Goal: Check status: Check status

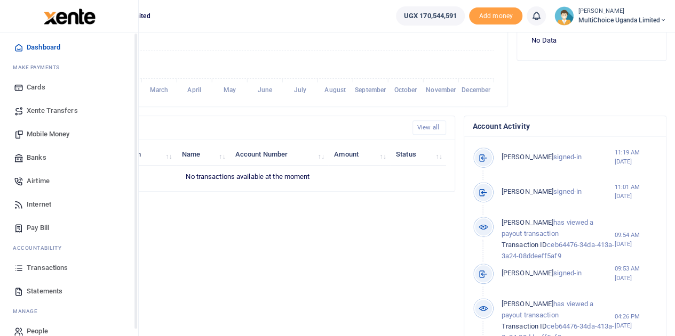
scroll to position [44, 0]
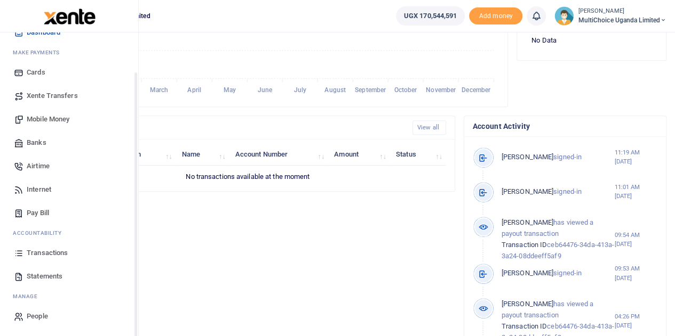
click at [50, 254] on span "Transactions" at bounding box center [47, 253] width 41 height 11
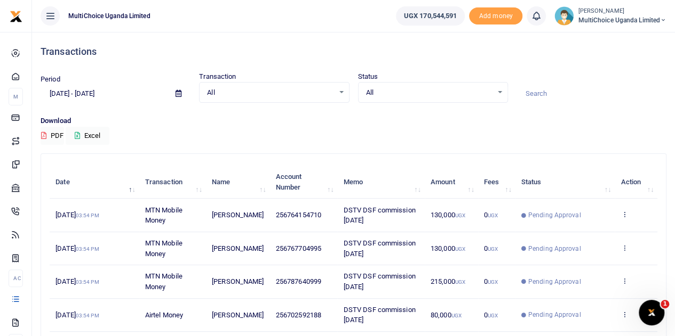
scroll to position [53, 0]
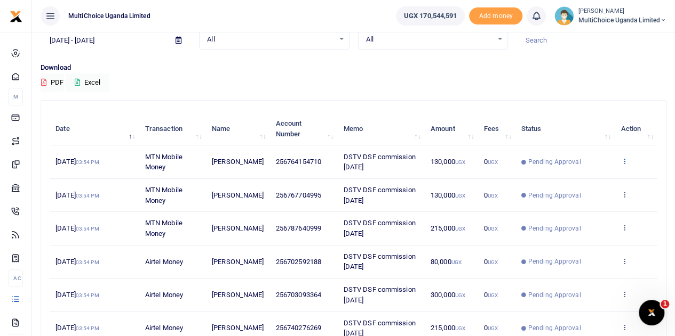
click at [624, 162] on icon at bounding box center [623, 160] width 7 height 7
click at [577, 180] on link "View details" at bounding box center [585, 179] width 84 height 15
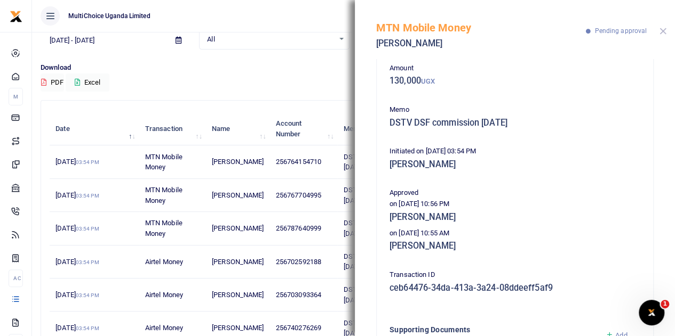
click at [664, 30] on button "Close" at bounding box center [662, 31] width 7 height 7
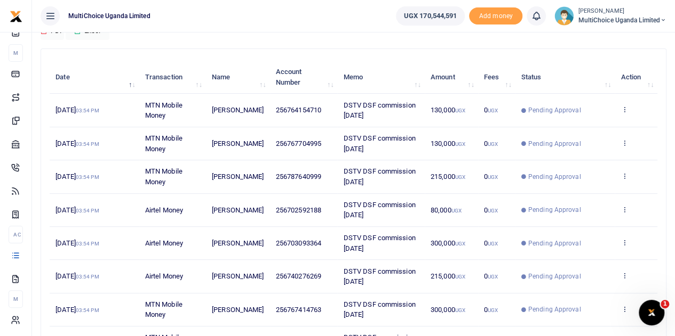
scroll to position [0, 0]
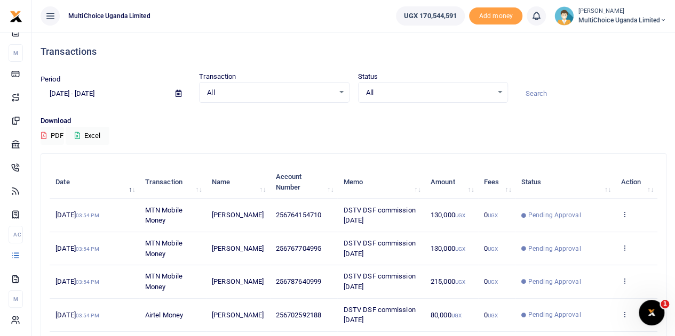
click at [497, 91] on div "All Select an option..." at bounding box center [432, 93] width 149 height 12
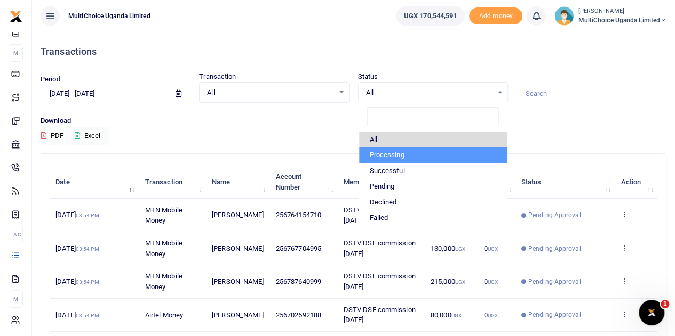
click at [379, 154] on li "Processing" at bounding box center [433, 155] width 148 height 16
select select "PROCESSING"
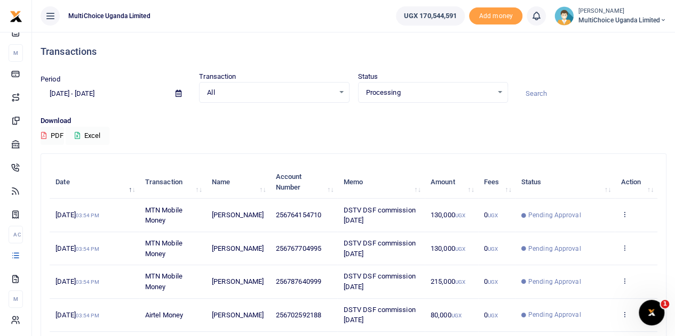
click at [80, 135] on icon at bounding box center [77, 135] width 5 height 7
click at [624, 122] on p "Download" at bounding box center [353, 121] width 625 height 11
